Goal: Communication & Community: Answer question/provide support

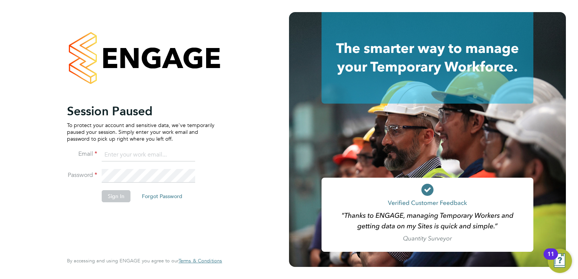
click at [138, 151] on input at bounding box center [148, 155] width 93 height 14
type input "kay.cronin@prsjobs.com"
click at [119, 198] on button "Sign In" at bounding box center [116, 196] width 29 height 12
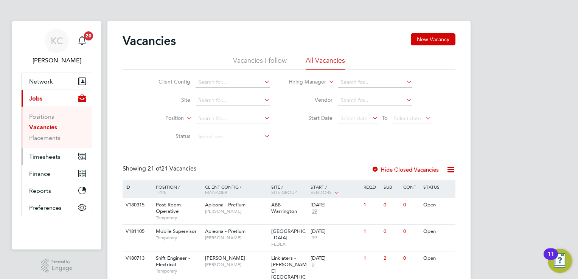
click at [57, 154] on span "Timesheets" at bounding box center [44, 156] width 31 height 7
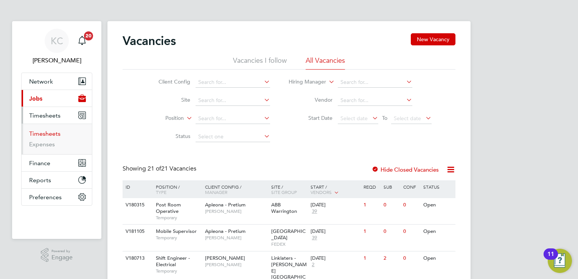
click at [42, 135] on link "Timesheets" at bounding box center [44, 133] width 31 height 7
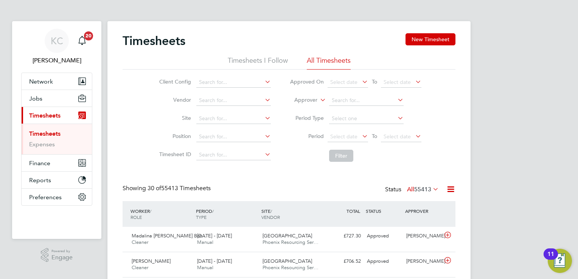
click at [237, 55] on div "Timesheets New Timesheet" at bounding box center [289, 44] width 333 height 23
click at [236, 62] on li "Timesheets I Follow" at bounding box center [258, 63] width 60 height 14
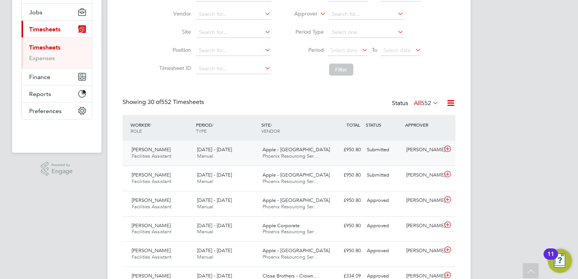
click at [394, 151] on div "Submitted" at bounding box center [383, 150] width 39 height 12
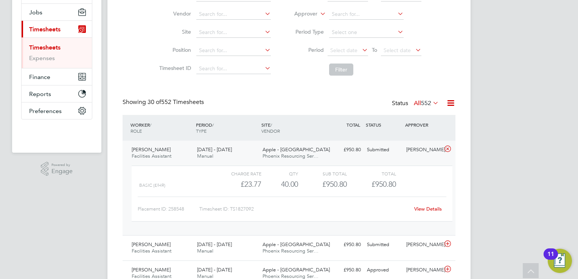
click at [437, 207] on link "View Details" at bounding box center [428, 209] width 28 height 6
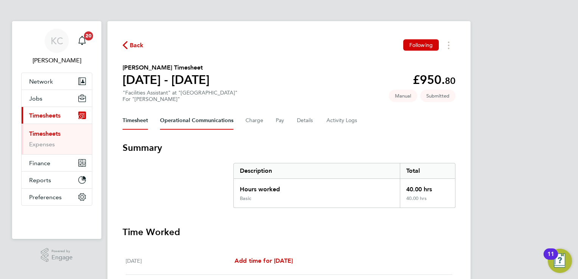
click at [203, 123] on Communications-tab "Operational Communications" at bounding box center [196, 121] width 73 height 18
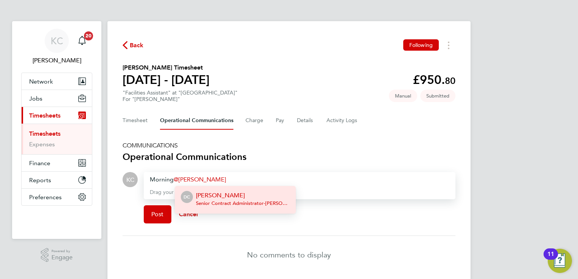
click at [245, 200] on span "Senior Contract Administrator - NG Bailey Facility Services Ltd" at bounding box center [243, 203] width 94 height 6
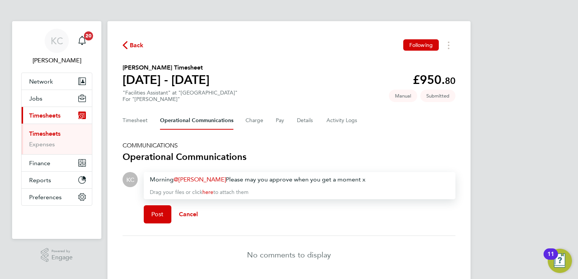
drag, startPoint x: 370, startPoint y: 180, endPoint x: 139, endPoint y: 173, distance: 231.5
click at [139, 173] on div "Drop your files here Supported files: JPG, JPEG, PNG, GIF or PDF Morning Daniel…" at bounding box center [297, 200] width 318 height 57
copy div "Morning Danielle Cole ​ Please may you approve when you get a moment x"
click at [155, 218] on button "Post" at bounding box center [158, 214] width 28 height 18
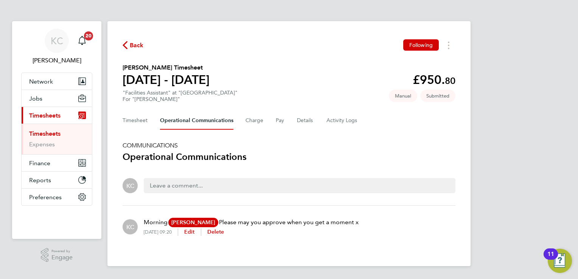
click at [135, 40] on div "Back Following" at bounding box center [289, 45] width 333 height 12
click at [133, 44] on span "Back" at bounding box center [137, 45] width 14 height 9
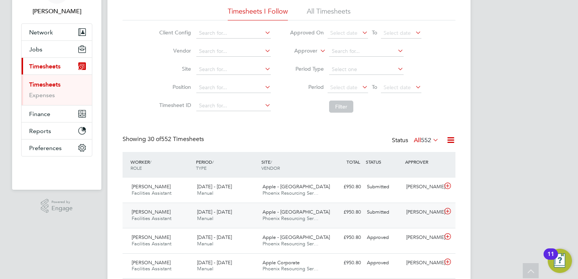
click at [282, 206] on div "Apple - London Phoenix Resourcing Ser…" at bounding box center [291, 215] width 65 height 19
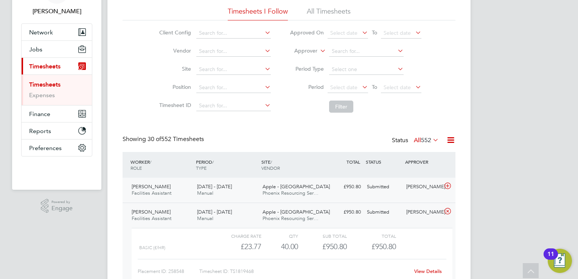
click at [335, 191] on div "£950.80 Submitted" at bounding box center [343, 187] width 39 height 12
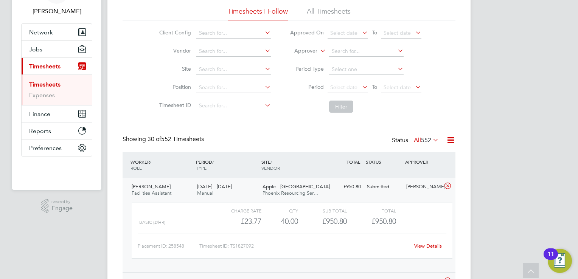
click at [424, 248] on link "View Details" at bounding box center [428, 246] width 28 height 6
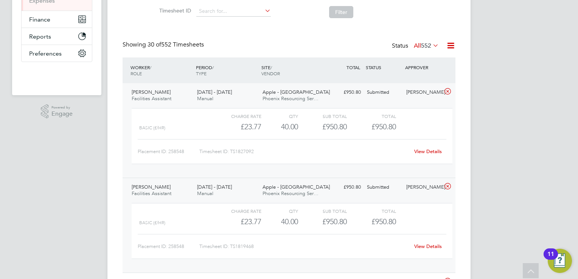
click at [304, 188] on div "Apple - London Phoenix Resourcing Ser…" at bounding box center [291, 190] width 65 height 19
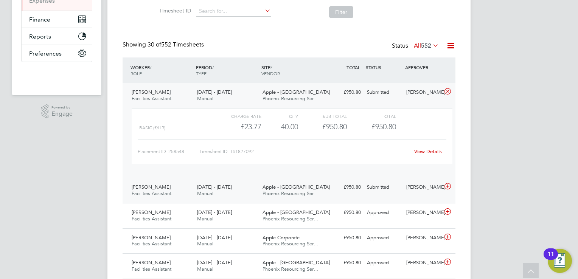
click at [429, 191] on div "[PERSON_NAME]" at bounding box center [422, 187] width 39 height 12
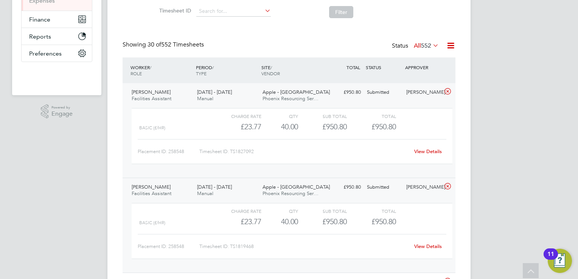
click at [428, 246] on link "View Details" at bounding box center [428, 246] width 28 height 6
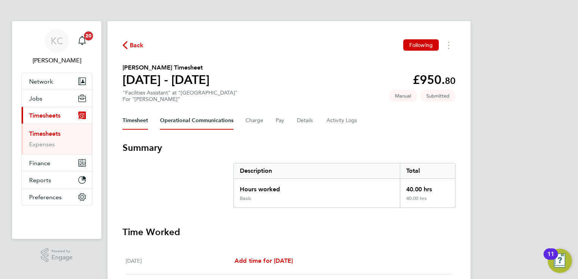
click at [205, 123] on Communications-tab "Operational Communications" at bounding box center [196, 121] width 73 height 18
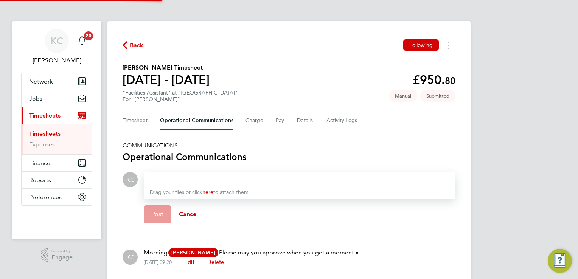
scroll to position [29, 0]
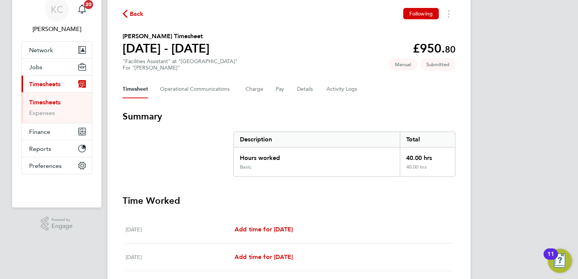
scroll to position [28, 0]
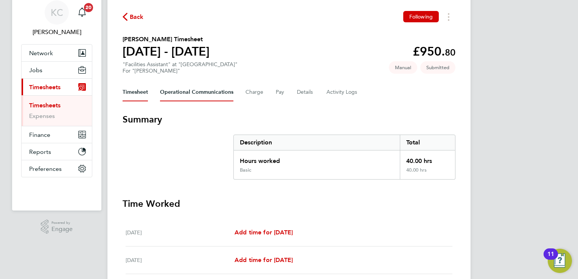
click at [162, 93] on Communications-tab "Operational Communications" at bounding box center [196, 92] width 73 height 18
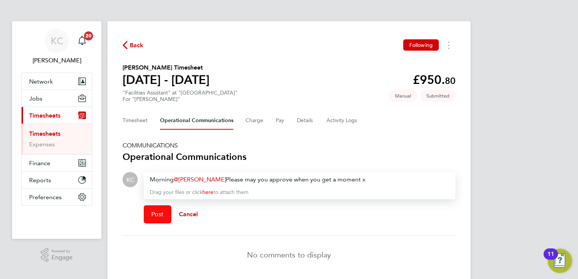
click at [150, 214] on button "Post" at bounding box center [158, 214] width 28 height 18
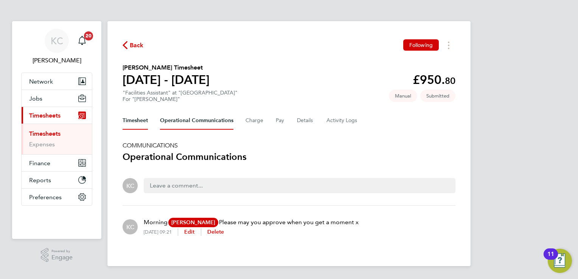
click at [140, 124] on button "Timesheet" at bounding box center [135, 121] width 25 height 18
